Goal: Task Accomplishment & Management: Manage account settings

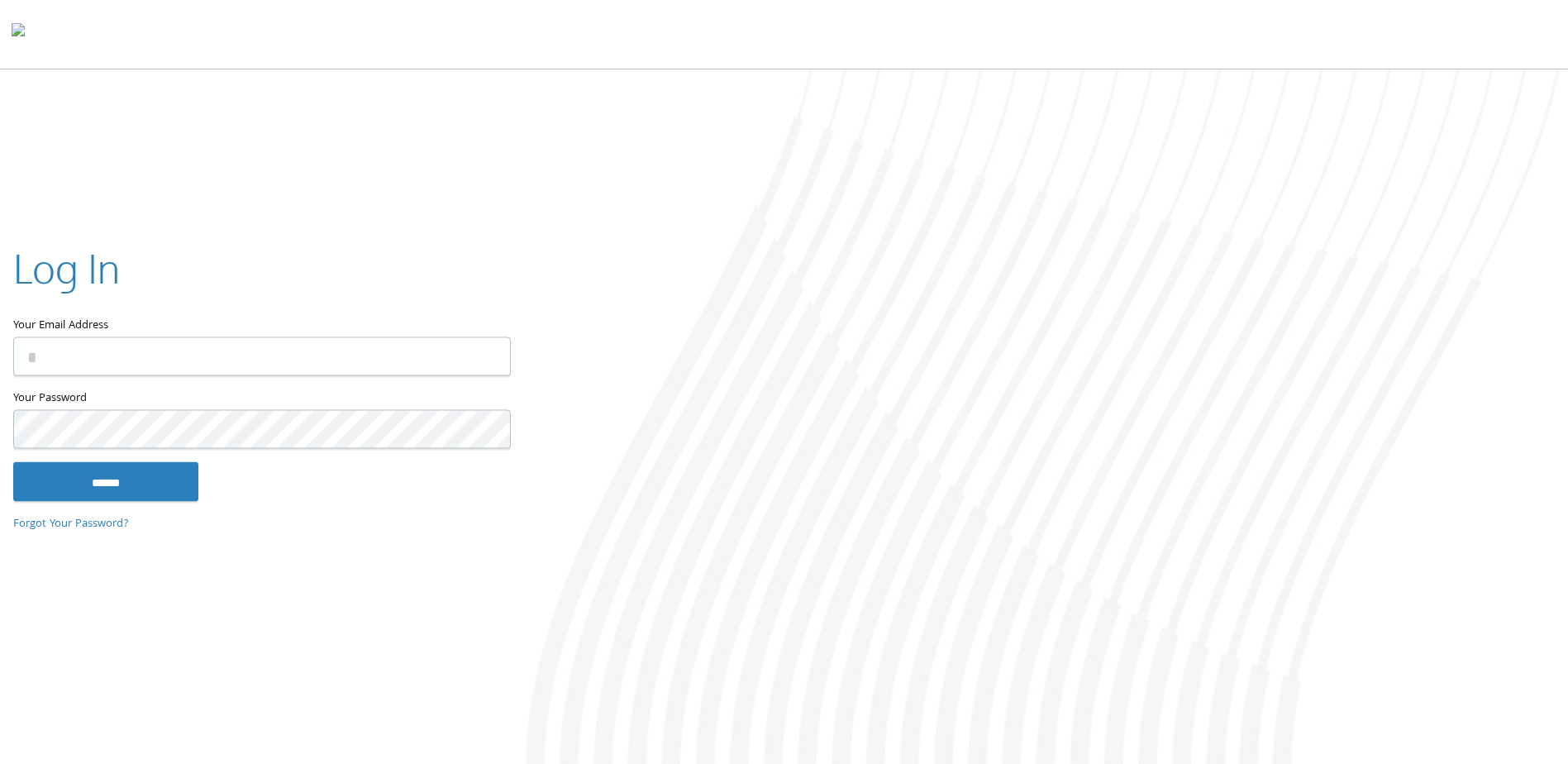
type input "**********"
click at [112, 469] on input "******" at bounding box center [105, 482] width 185 height 40
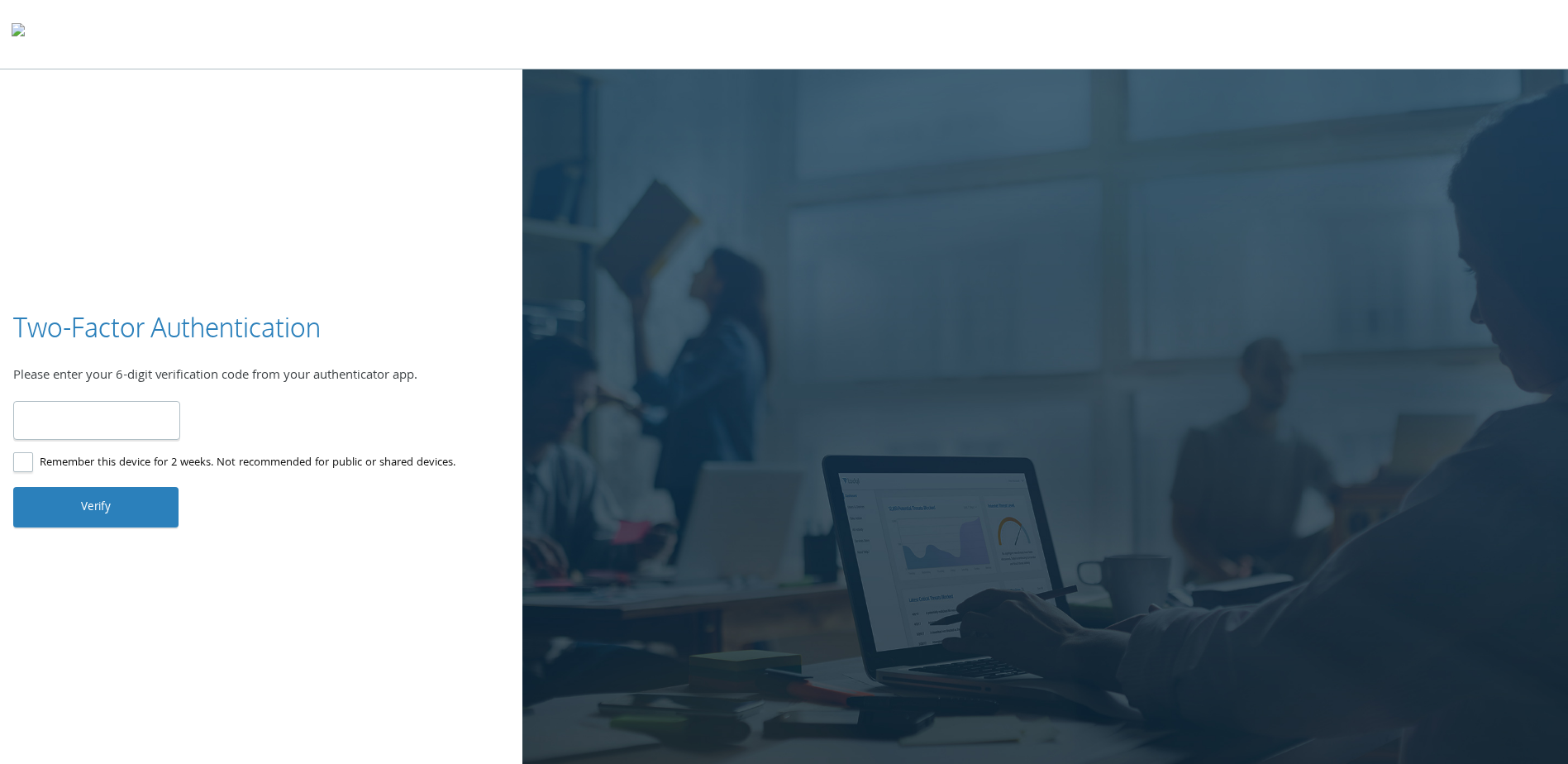
type input "******"
click at [97, 497] on button "Verify" at bounding box center [95, 507] width 165 height 40
